Goal: Task Accomplishment & Management: Manage account settings

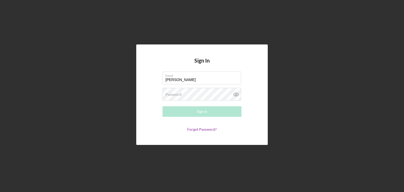
type input "[EMAIL_ADDRESS][DOMAIN_NAME]"
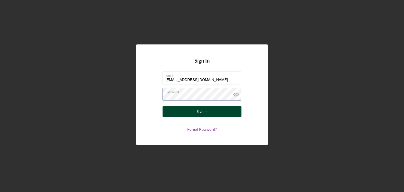
click at [163, 106] on button "Sign In" at bounding box center [202, 111] width 79 height 11
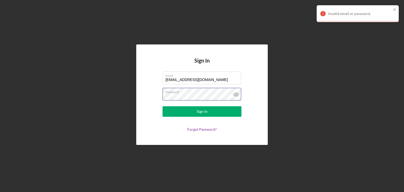
click at [62, 71] on div "Sign In Email [EMAIL_ADDRESS][DOMAIN_NAME] Password Sign In Forgot Password?" at bounding box center [202, 95] width 399 height 190
click at [163, 106] on button "Sign In" at bounding box center [202, 111] width 79 height 11
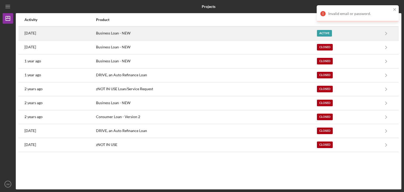
click at [368, 36] on div "Active" at bounding box center [348, 33] width 62 height 13
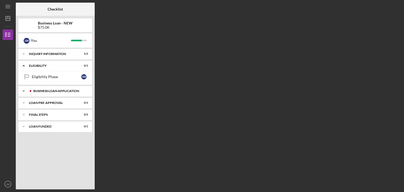
click at [23, 91] on icon "Icon/Expander" at bounding box center [23, 91] width 11 height 11
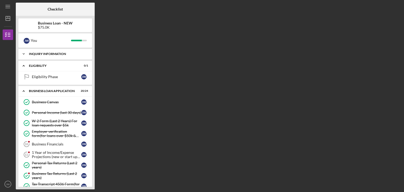
click at [25, 55] on icon "Icon/Expander" at bounding box center [23, 54] width 11 height 11
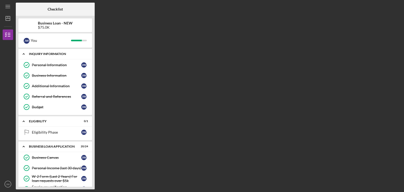
click at [25, 55] on icon "Icon/Expander" at bounding box center [23, 54] width 11 height 11
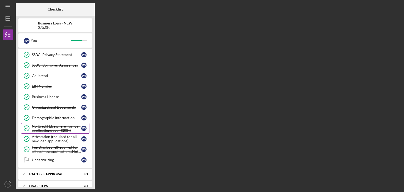
scroll to position [201, 0]
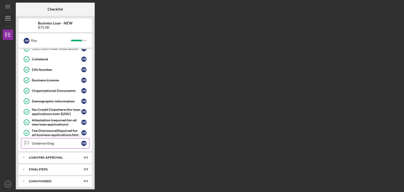
click at [53, 142] on div "Underwriting" at bounding box center [56, 143] width 49 height 4
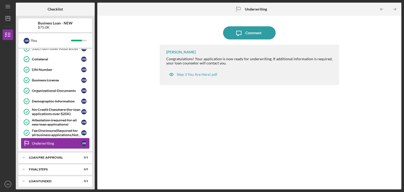
click at [53, 142] on div "Underwriting" at bounding box center [56, 143] width 49 height 4
click at [25, 152] on icon "Icon/Expander" at bounding box center [23, 157] width 11 height 11
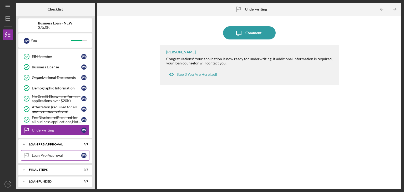
click at [63, 155] on link "Loan Pre-Approval Loan Pre-Approval [PERSON_NAME]" at bounding box center [55, 155] width 68 height 11
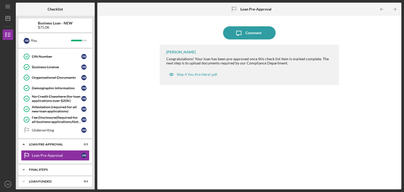
click at [35, 168] on div "FINAL STEPS" at bounding box center [57, 169] width 57 height 3
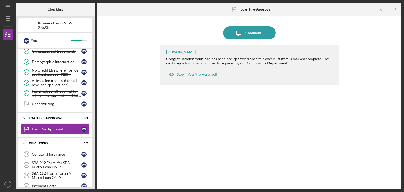
scroll to position [269, 0]
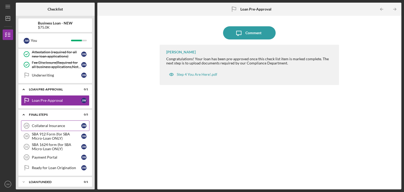
click at [58, 124] on div "Collateral Insurance" at bounding box center [56, 126] width 49 height 4
